Goal: Task Accomplishment & Management: Use online tool/utility

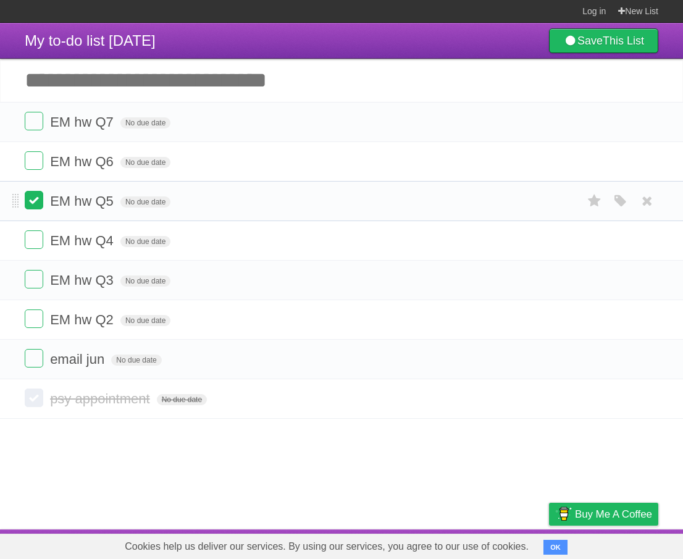
click at [27, 206] on label at bounding box center [34, 200] width 19 height 19
click at [30, 244] on label at bounding box center [34, 239] width 19 height 19
click at [28, 288] on label at bounding box center [34, 279] width 19 height 19
click at [27, 318] on label at bounding box center [34, 318] width 19 height 19
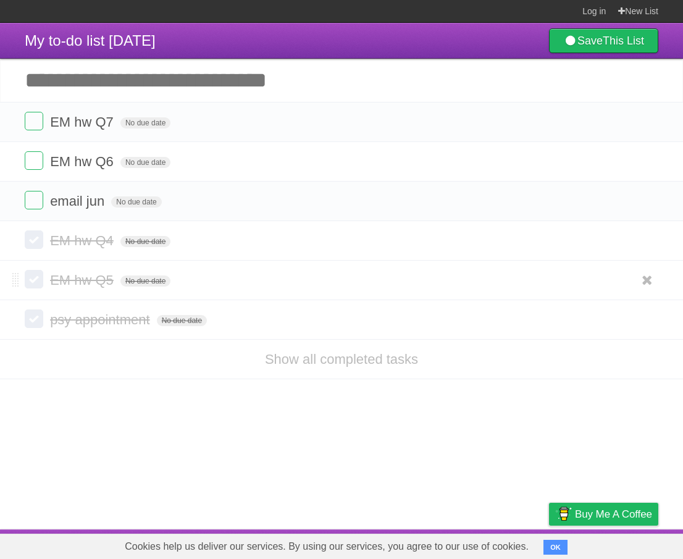
click at [40, 288] on label at bounding box center [34, 279] width 19 height 19
click at [36, 241] on label at bounding box center [34, 239] width 19 height 19
drag, startPoint x: 145, startPoint y: 439, endPoint x: 86, endPoint y: 382, distance: 82.5
click at [86, 383] on article "My to-do list 08/31/2025 Save This List Add another task ********* EM hw Q7 No …" at bounding box center [341, 276] width 683 height 506
